Goal: Task Accomplishment & Management: Complete application form

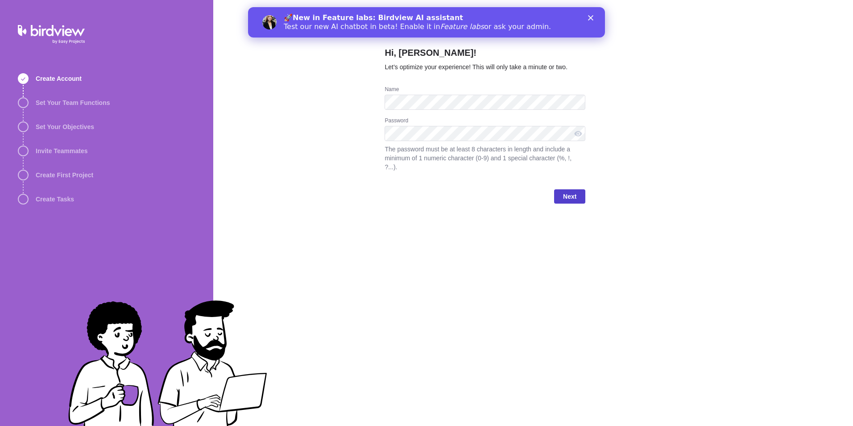
click at [574, 191] on span "Next" at bounding box center [569, 196] width 13 height 11
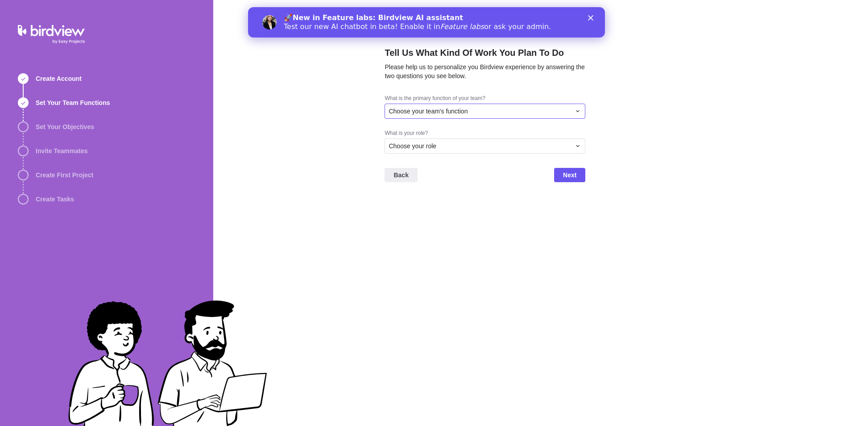
click at [474, 113] on div "Choose your team's function" at bounding box center [480, 111] width 182 height 9
click at [465, 160] on div "Project Management" at bounding box center [485, 159] width 200 height 16
click at [456, 148] on div "Choose your role" at bounding box center [480, 145] width 182 height 9
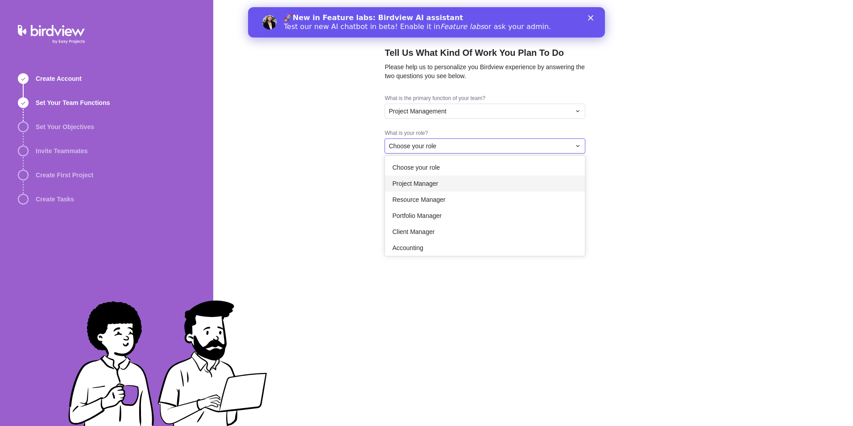
click at [454, 180] on div "Project Manager" at bounding box center [485, 183] width 200 height 16
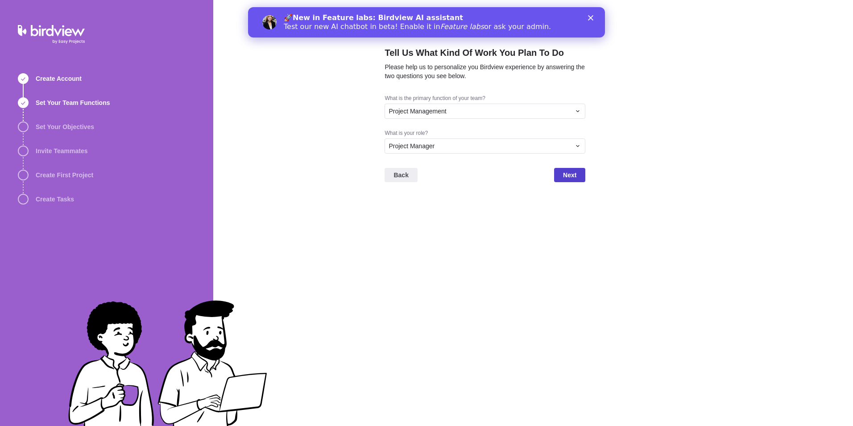
click at [564, 179] on span "Next" at bounding box center [569, 175] width 13 height 11
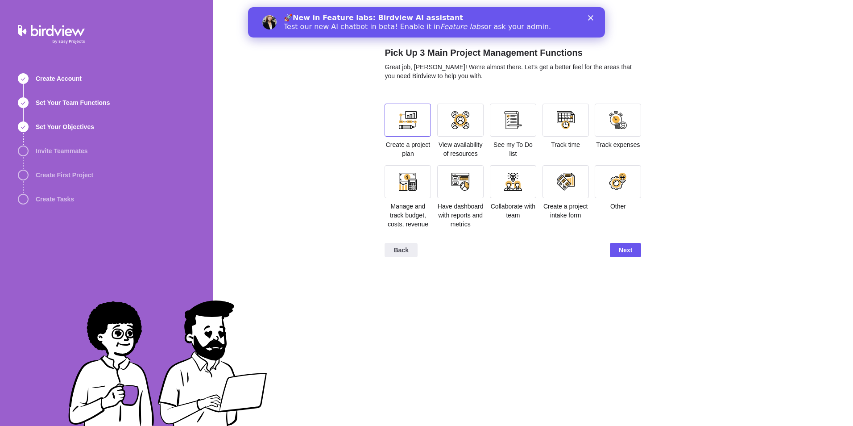
click at [399, 129] on div at bounding box center [408, 120] width 18 height 18
click at [504, 123] on div at bounding box center [513, 120] width 18 height 18
click at [449, 178] on div at bounding box center [460, 181] width 46 height 33
click at [503, 183] on div at bounding box center [513, 181] width 46 height 33
click at [525, 192] on div at bounding box center [513, 181] width 46 height 33
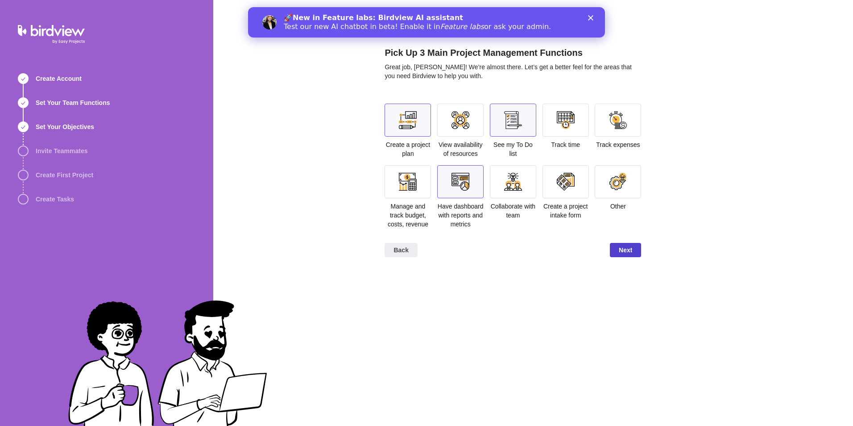
click at [627, 248] on span "Next" at bounding box center [625, 250] width 13 height 11
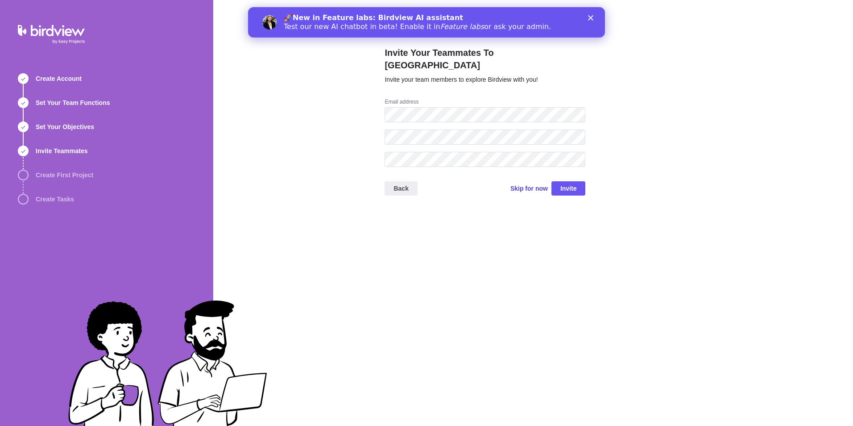
click at [532, 184] on span "Skip for now" at bounding box center [529, 188] width 37 height 9
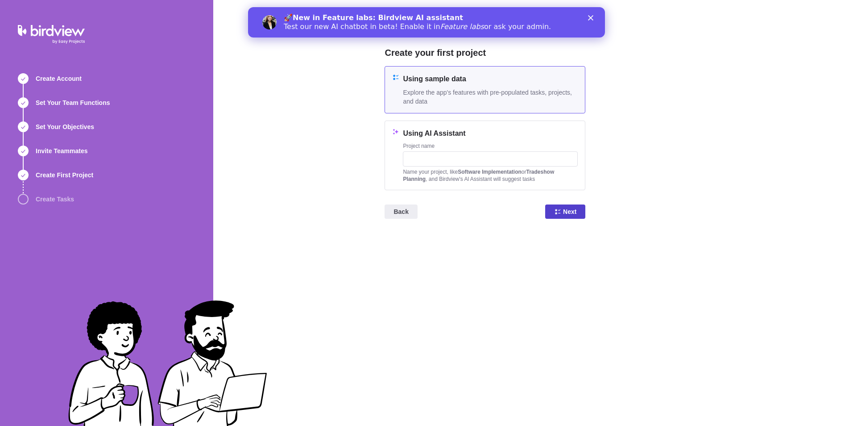
click at [573, 214] on span "Next" at bounding box center [569, 211] width 13 height 11
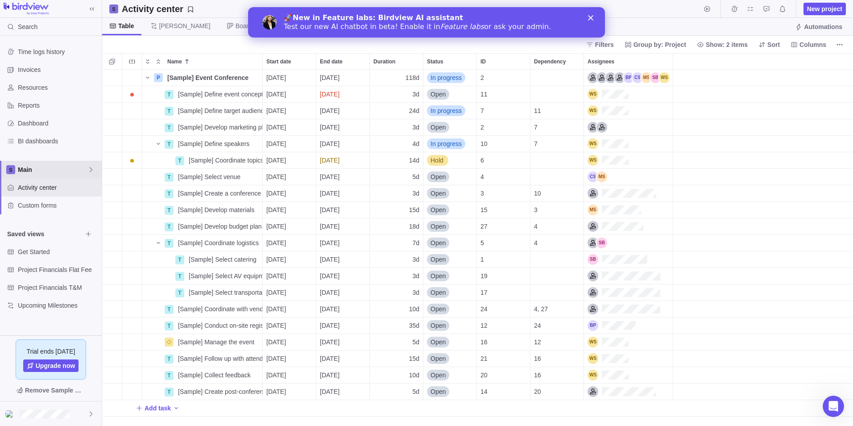
click at [27, 170] on span "Main" at bounding box center [53, 169] width 70 height 9
click at [591, 16] on icon "Close" at bounding box center [590, 17] width 5 height 5
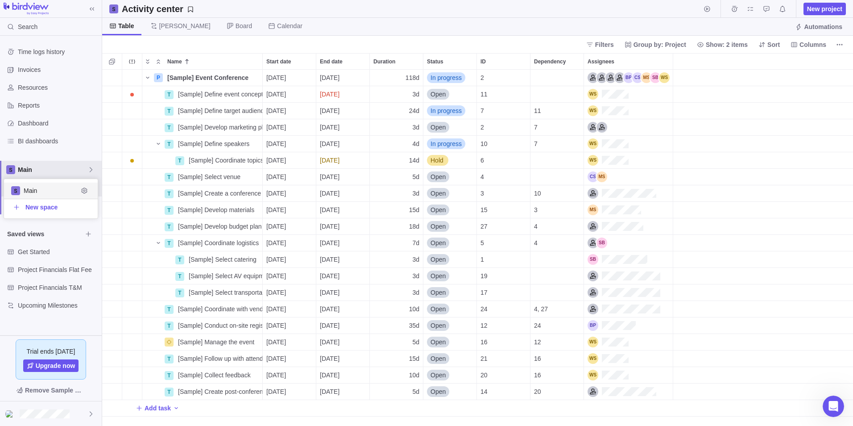
click at [197, 28] on body "Search Time logs history Invoices Resources Reports Dashboard BI dashboards Mai…" at bounding box center [426, 213] width 853 height 426
click at [220, 28] on span "Board" at bounding box center [240, 26] width 40 height 17
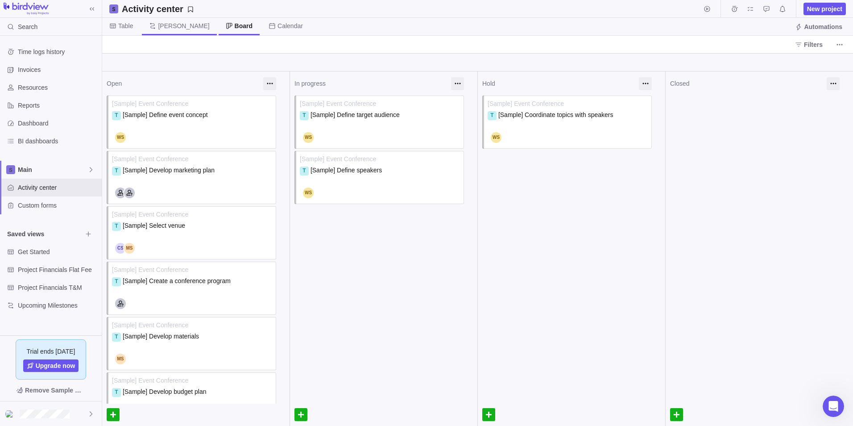
click at [154, 26] on icon at bounding box center [152, 25] width 7 height 7
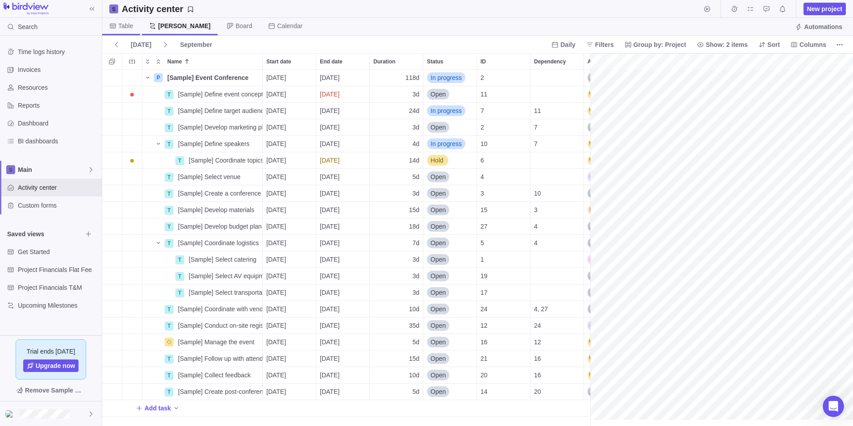
scroll to position [0, 1148]
click at [129, 28] on span "Table" at bounding box center [125, 25] width 15 height 9
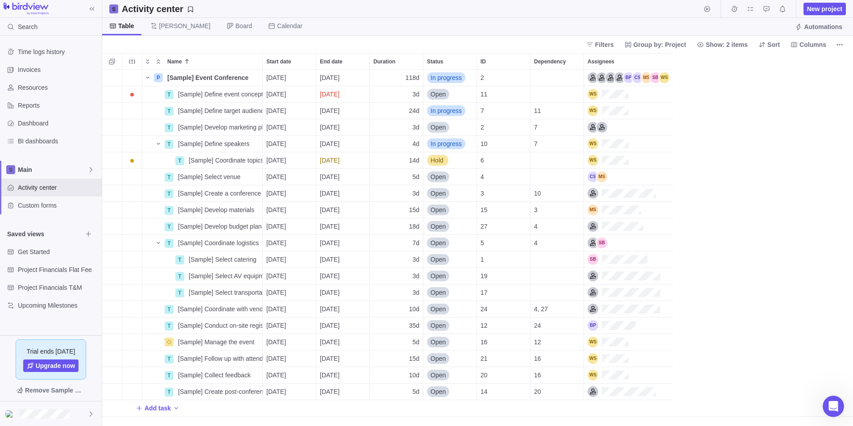
scroll to position [349, 744]
click at [112, 242] on icon "Add sub-activity" at bounding box center [111, 242] width 5 height 5
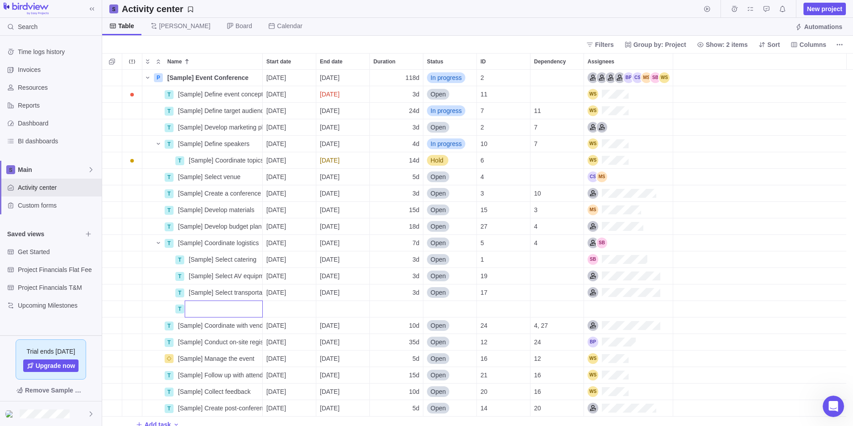
click at [58, 368] on body "Search Time logs history Invoices Resources Reports Dashboard BI dashboards Mai…" at bounding box center [426, 213] width 853 height 426
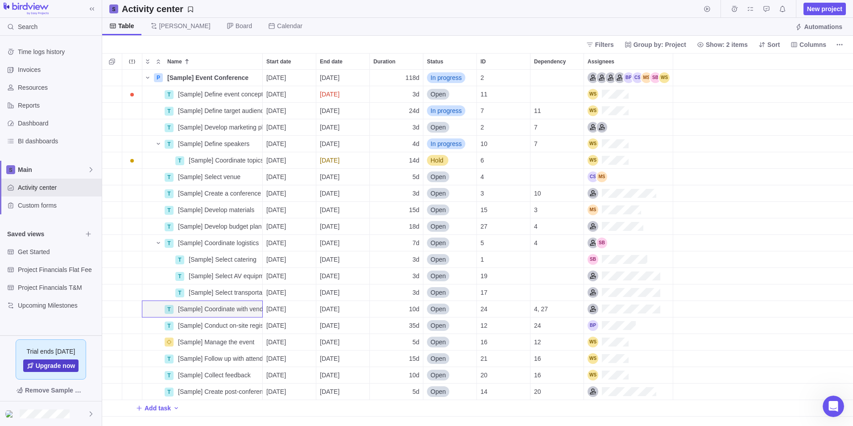
click at [58, 368] on span "Upgrade now" at bounding box center [56, 365] width 40 height 9
